Goal: Communication & Community: Participate in discussion

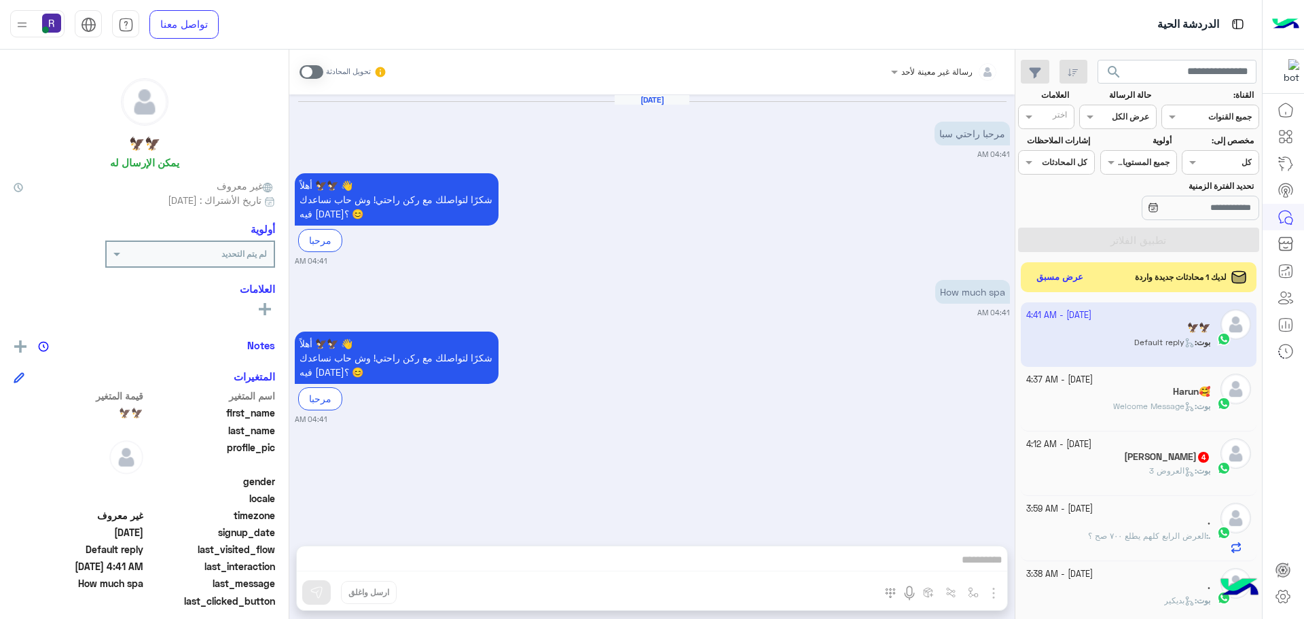
click at [1041, 282] on button "عرض مسبق" at bounding box center [1060, 278] width 58 height 20
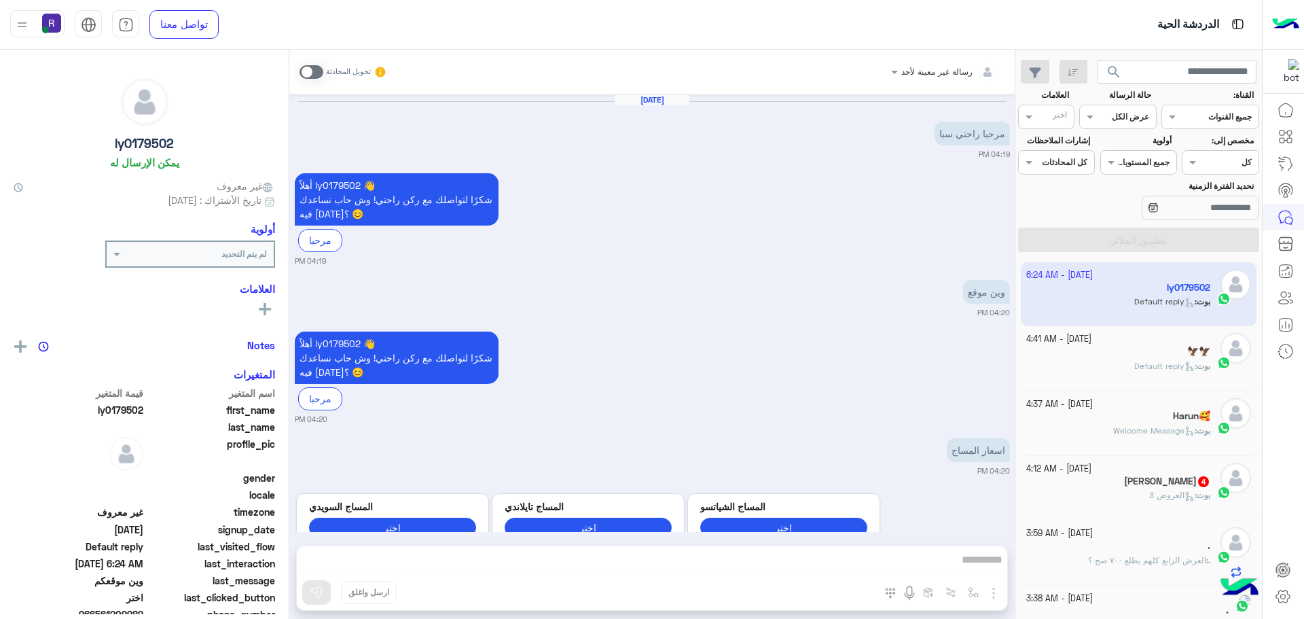
scroll to position [935, 0]
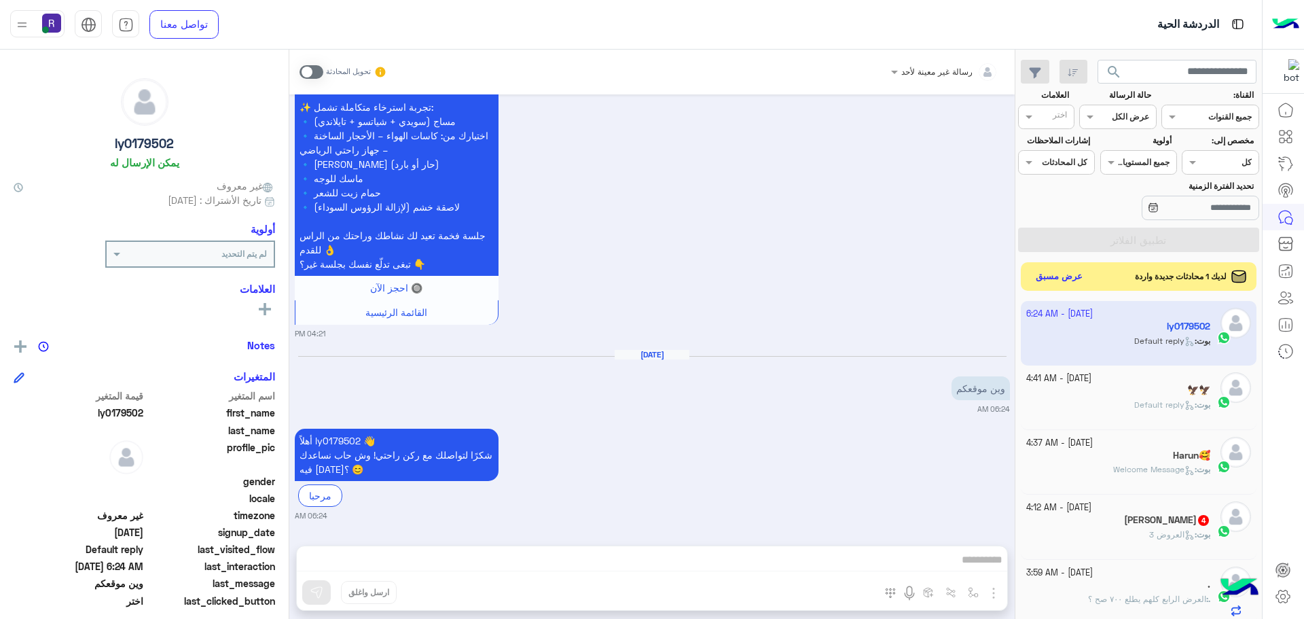
click at [1053, 276] on button "عرض مسبق" at bounding box center [1059, 277] width 57 height 18
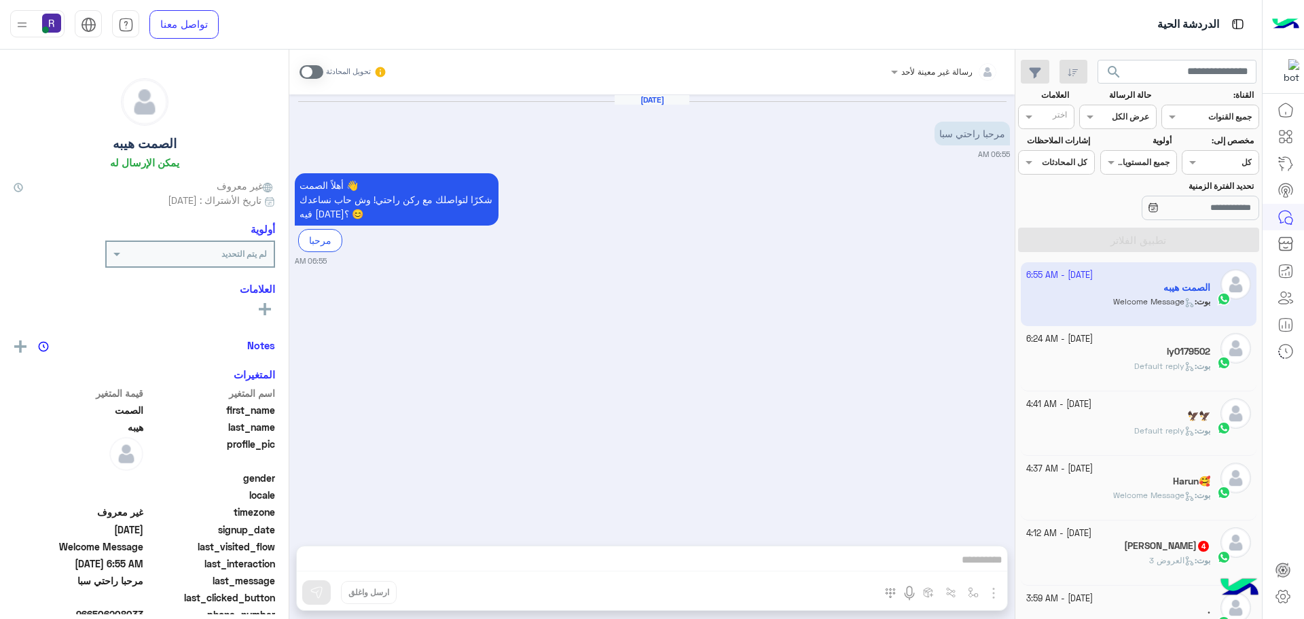
click at [1093, 344] on small "[DATE] - 6:24 AM" at bounding box center [1059, 339] width 67 height 13
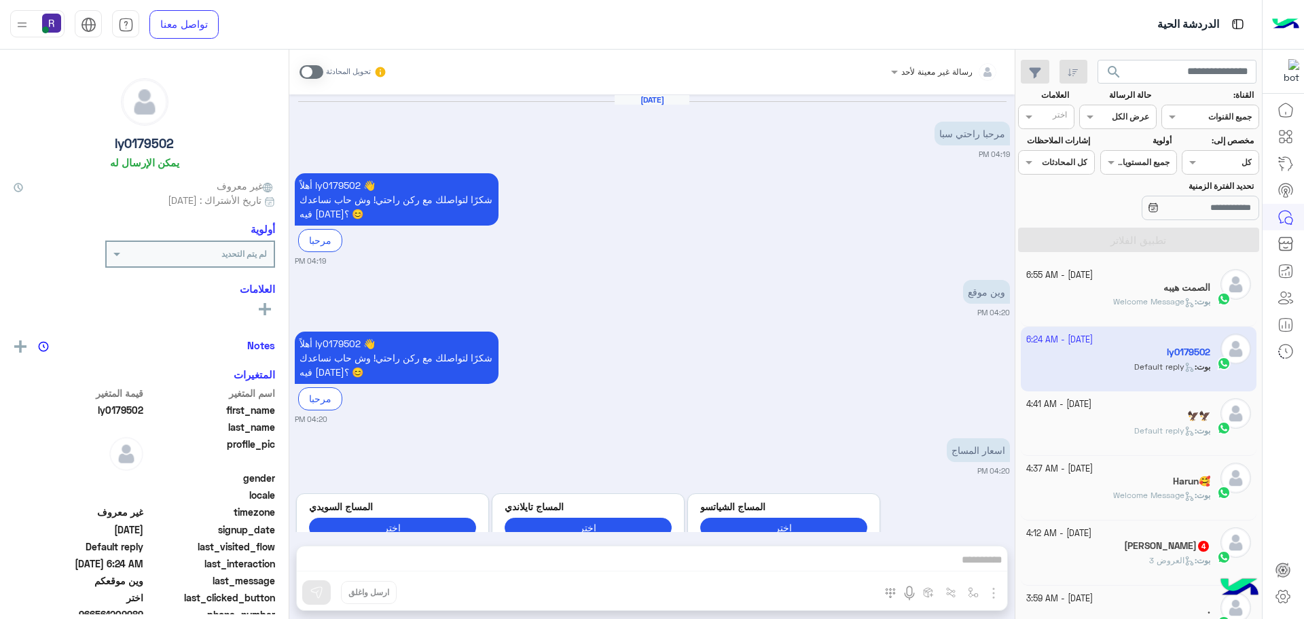
scroll to position [935, 0]
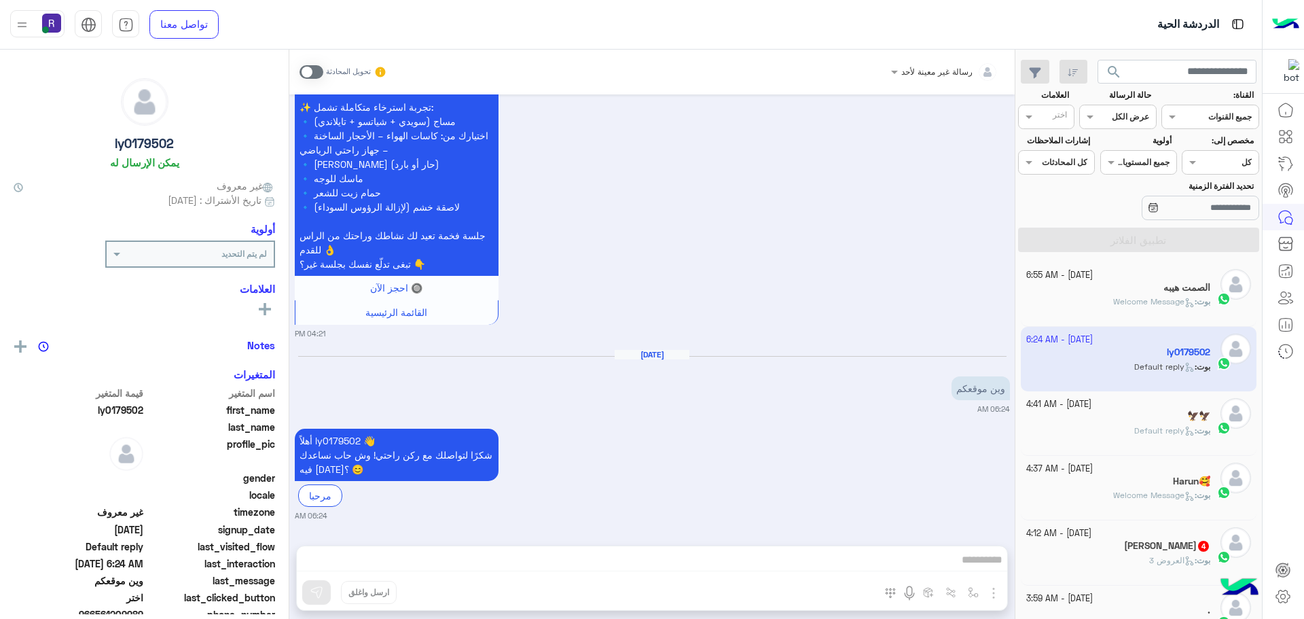
click at [1118, 419] on div "🦅🦅" at bounding box center [1118, 417] width 185 height 14
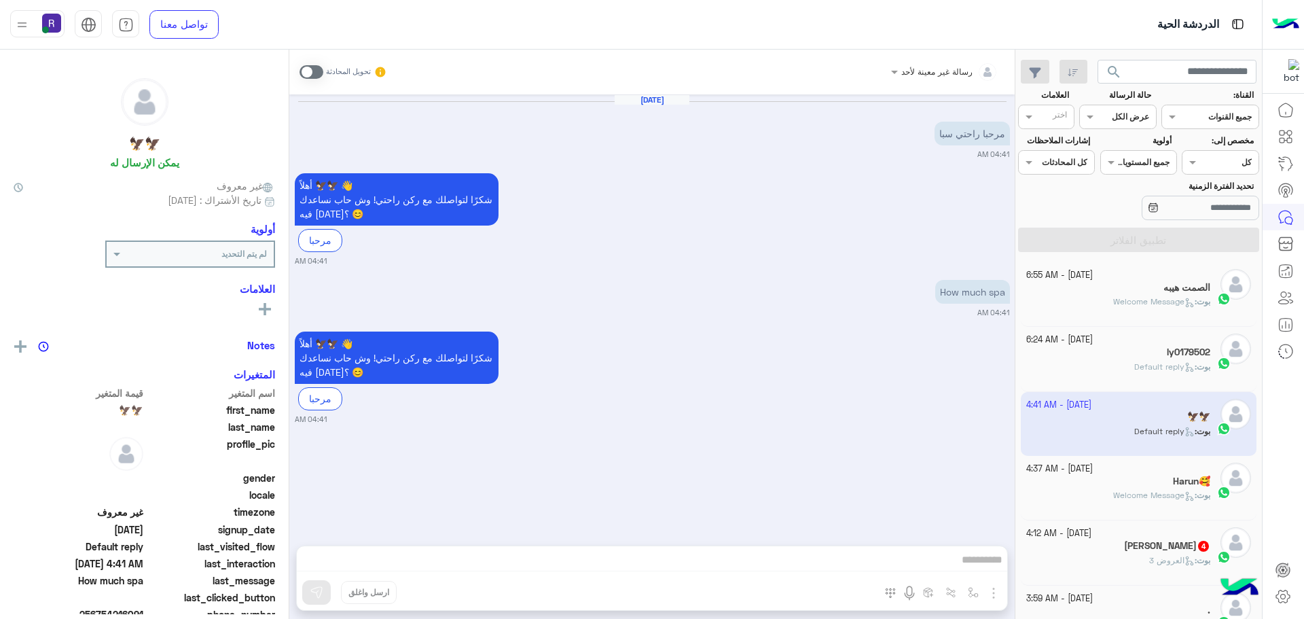
click at [1104, 367] on div "[PERSON_NAME] : Default reply" at bounding box center [1118, 373] width 185 height 24
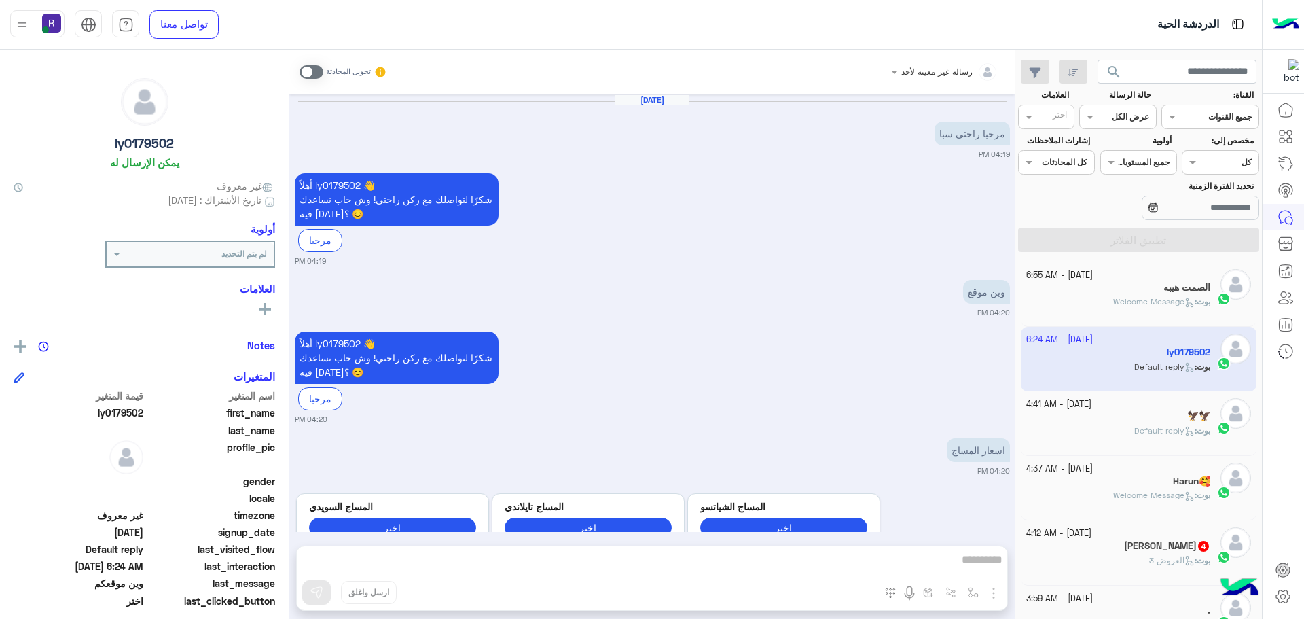
scroll to position [935, 0]
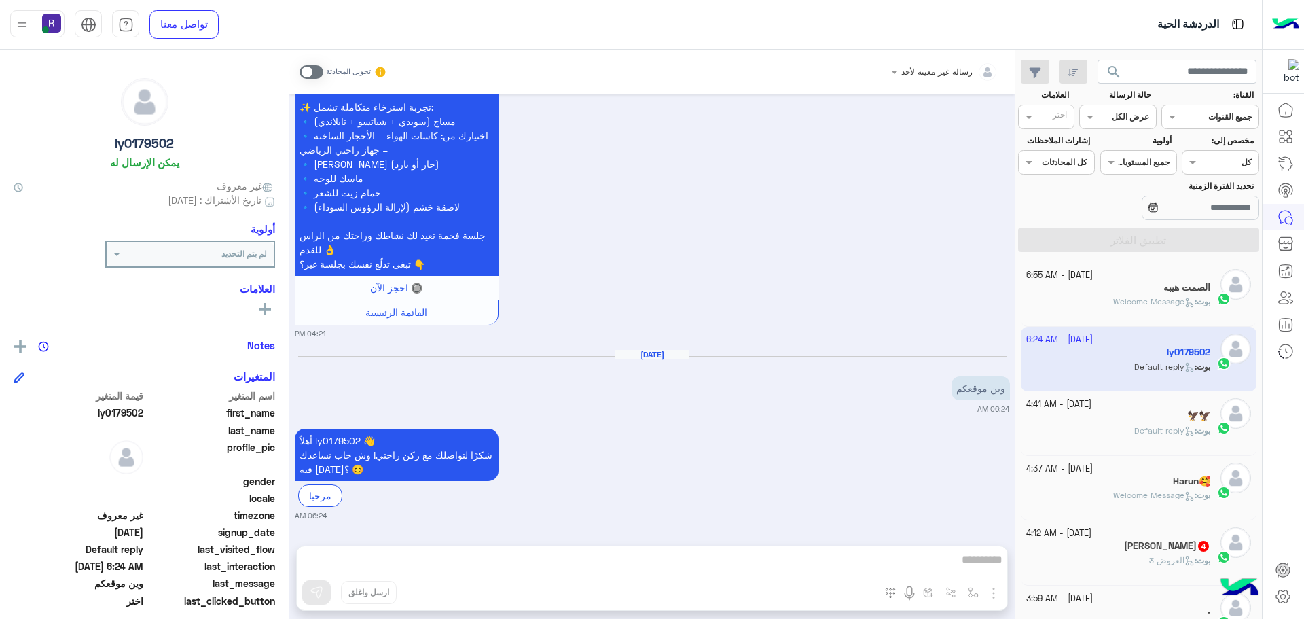
click at [311, 70] on span at bounding box center [312, 72] width 24 height 14
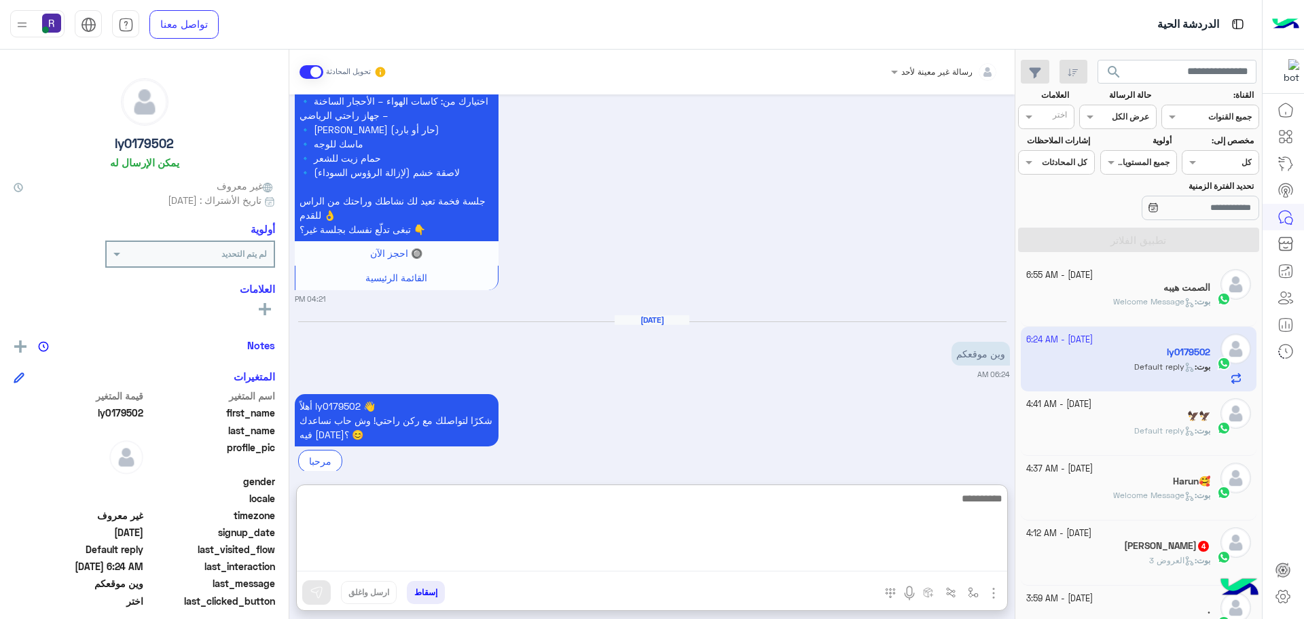
click at [808, 556] on textarea at bounding box center [652, 531] width 710 height 82
type textarea "**********"
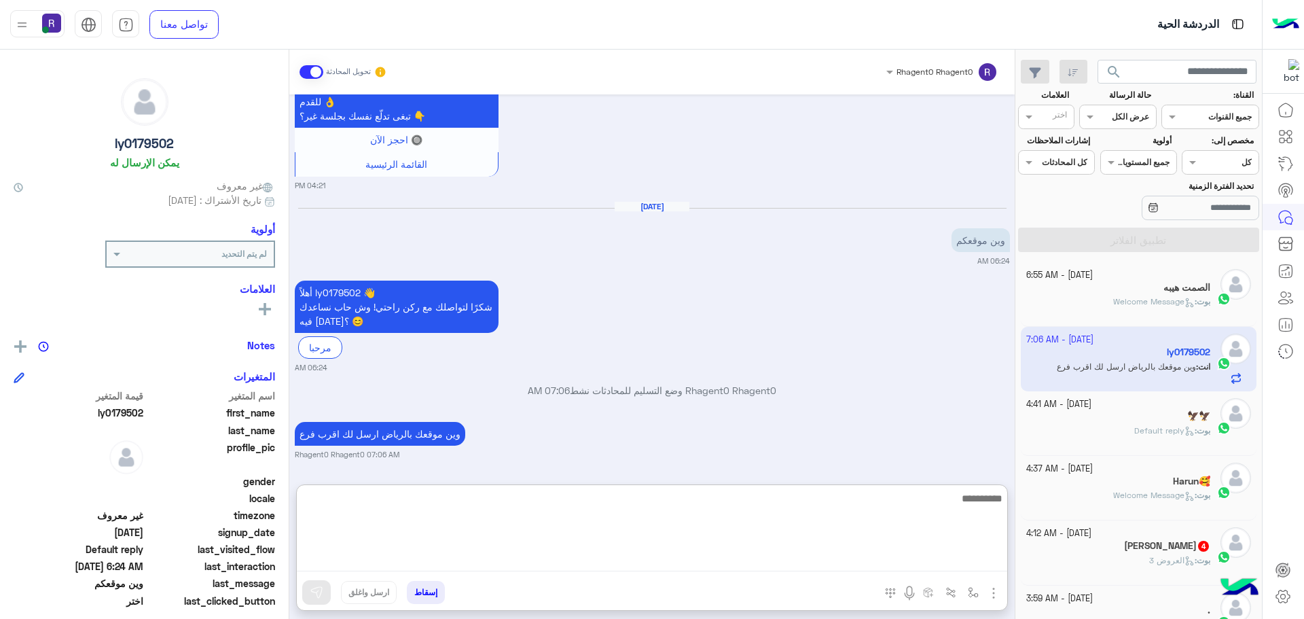
scroll to position [1083, 0]
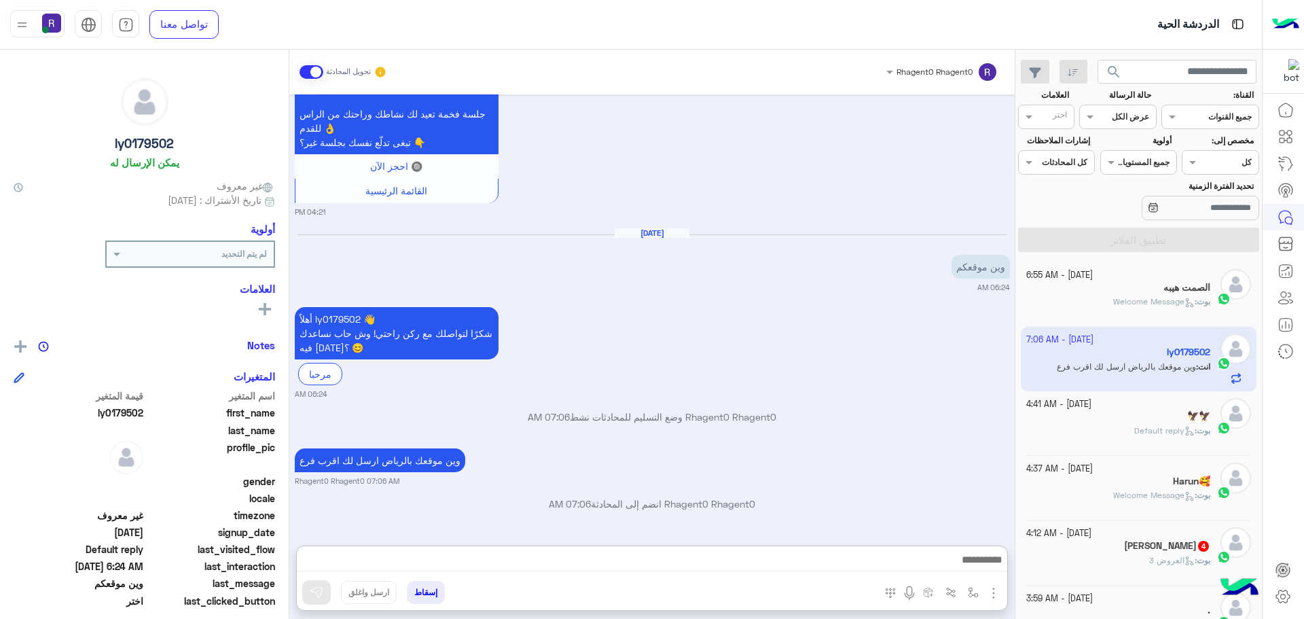
click at [1121, 412] on div "🦅🦅" at bounding box center [1118, 417] width 185 height 14
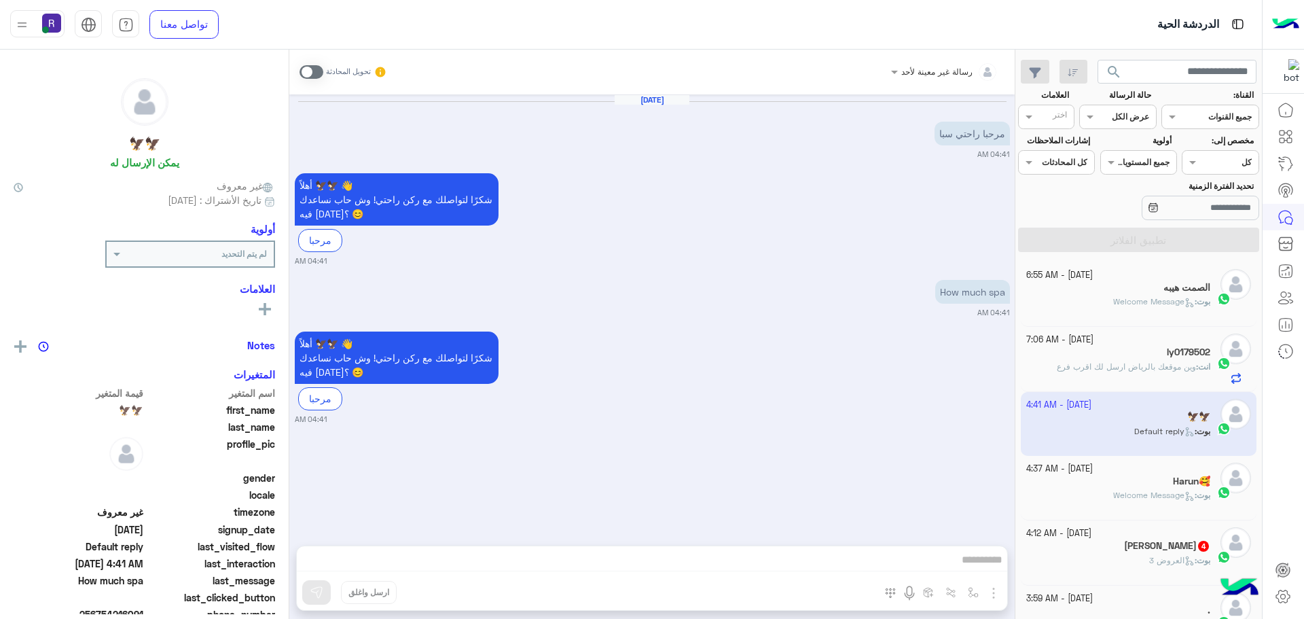
click at [1115, 291] on div "الصمت هيبه" at bounding box center [1118, 289] width 185 height 14
